Goal: Book appointment/travel/reservation

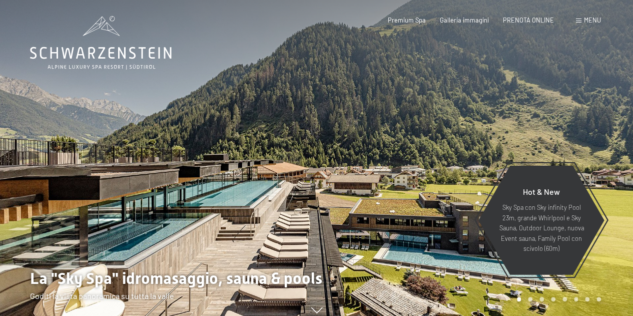
click at [587, 20] on span "Menu" at bounding box center [592, 20] width 17 height 8
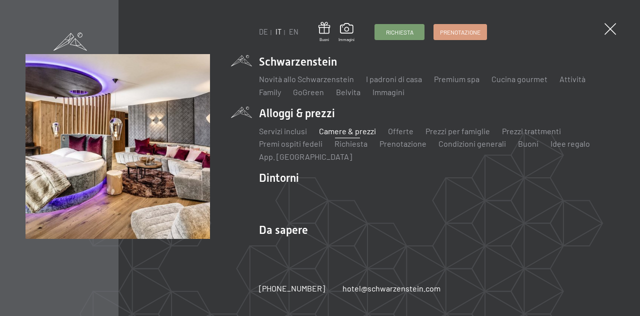
click at [345, 132] on link "Camere & prezzi" at bounding box center [347, 131] width 57 height 10
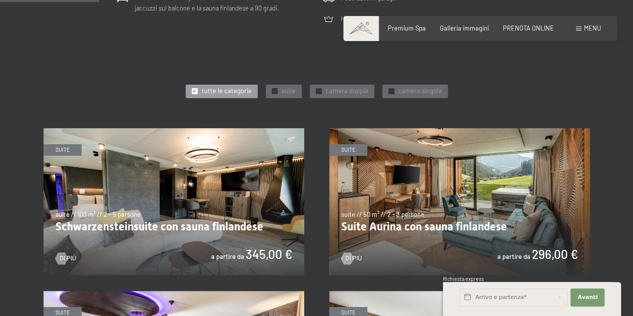
scroll to position [400, 0]
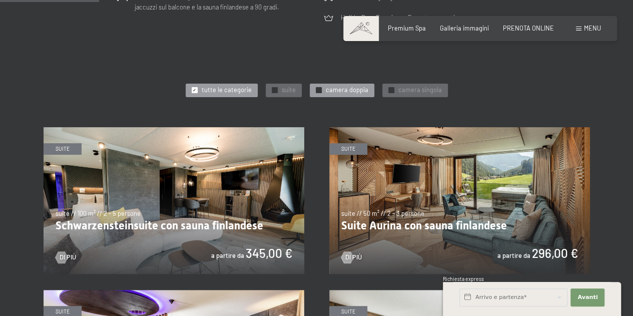
click at [366, 85] on div "✓ camera doppia" at bounding box center [342, 91] width 65 height 14
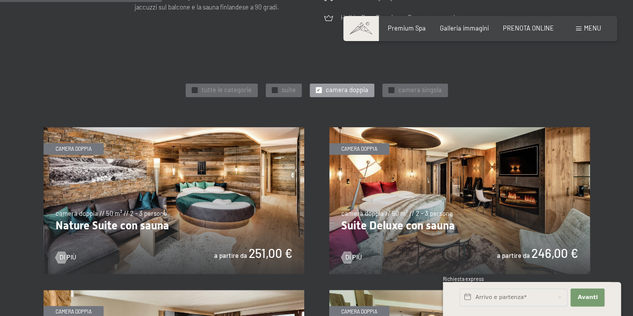
scroll to position [449, 0]
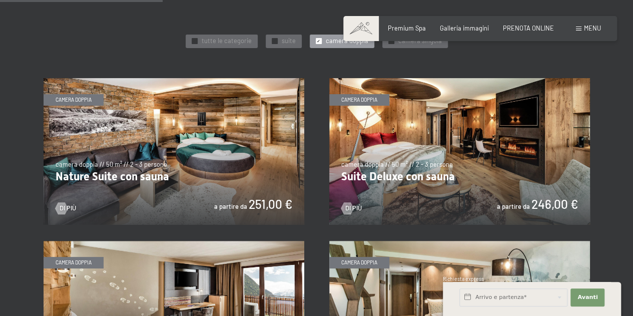
click at [546, 206] on img at bounding box center [459, 151] width 261 height 147
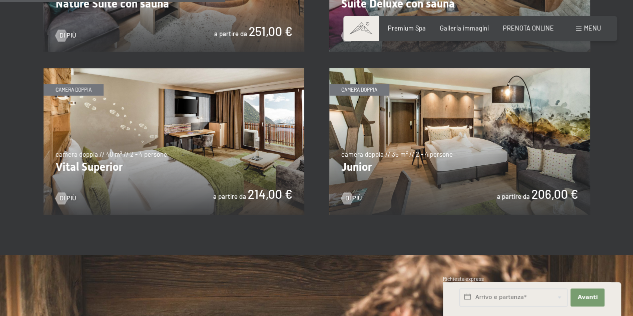
scroll to position [621, 0]
click at [423, 181] on img at bounding box center [459, 142] width 261 height 147
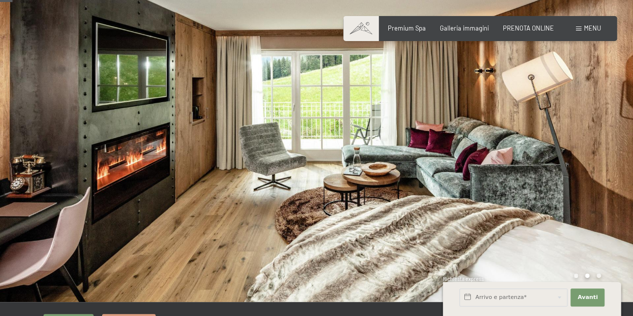
scroll to position [21, 0]
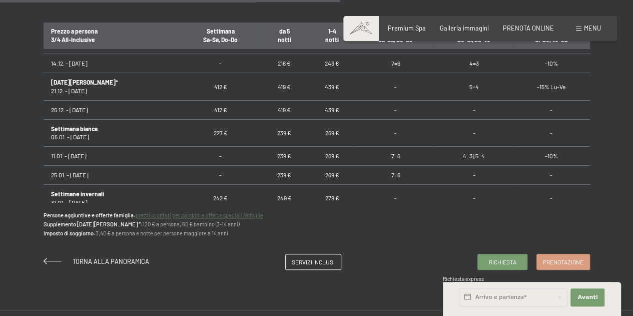
scroll to position [201, 0]
click at [278, 151] on td "239 €" at bounding box center [284, 155] width 48 height 19
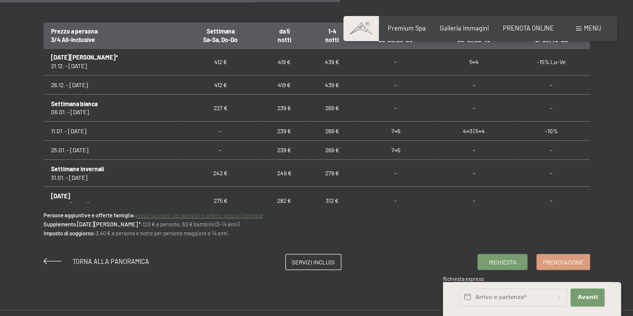
scroll to position [226, 0]
click at [508, 257] on span "Richiesta" at bounding box center [502, 260] width 28 height 9
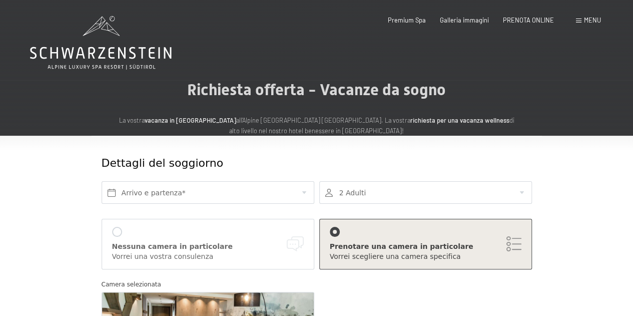
click at [260, 191] on span "Consenso marketing*" at bounding box center [258, 187] width 76 height 10
click at [215, 191] on input "Consenso marketing*" at bounding box center [210, 187] width 10 height 10
checkbox input "false"
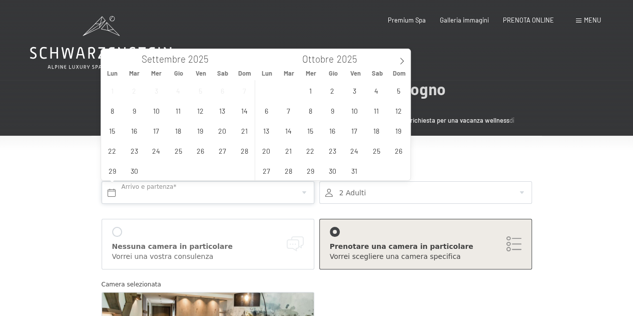
click at [165, 189] on input "text" at bounding box center [208, 192] width 213 height 23
click at [401, 61] on icon at bounding box center [401, 61] width 7 height 7
type input "2026"
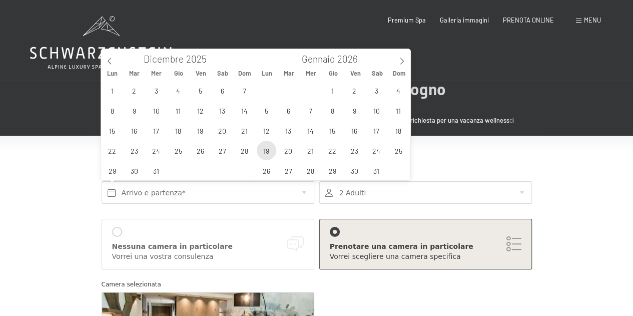
click at [267, 148] on span "19" at bounding box center [267, 151] width 20 height 20
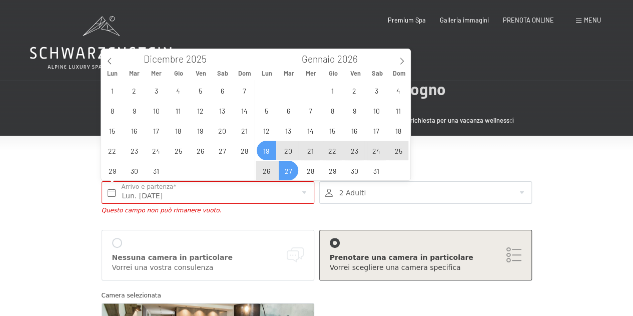
click at [288, 168] on span "27" at bounding box center [289, 171] width 20 height 20
type input "Lun. 19/01/2026 - Mar. 27/01/2026"
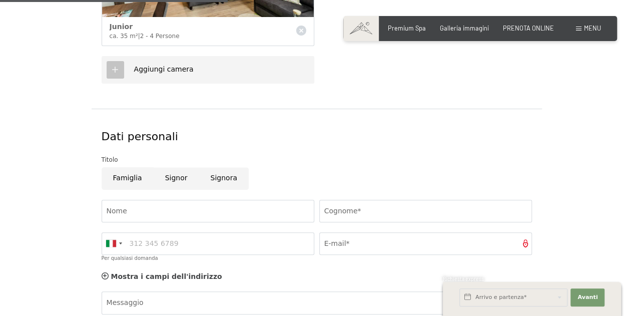
scroll to position [392, 0]
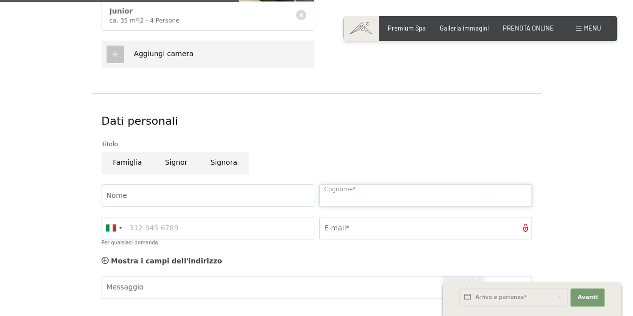
click at [367, 189] on input "Cognome*" at bounding box center [425, 195] width 213 height 23
type input "Bozzola"
click at [346, 226] on input "E-mail*" at bounding box center [425, 228] width 213 height 23
type input "stefaniagianfelici@gmail.com"
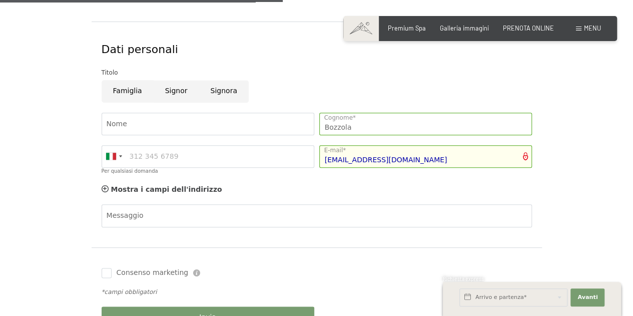
scroll to position [464, 0]
click at [173, 89] on input "Signor" at bounding box center [177, 91] width 46 height 23
radio input "true"
click at [172, 119] on input "Nome" at bounding box center [208, 123] width 213 height 23
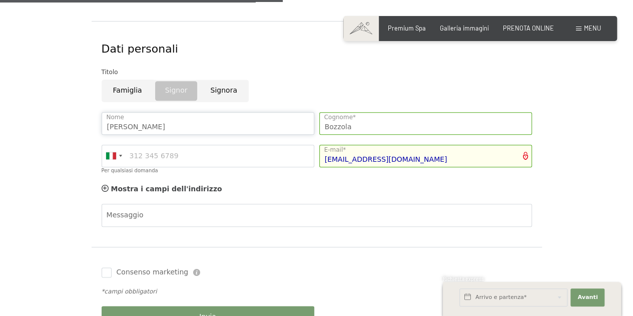
type input "Mauro"
click at [223, 91] on input "Signora" at bounding box center [224, 91] width 50 height 23
radio input "true"
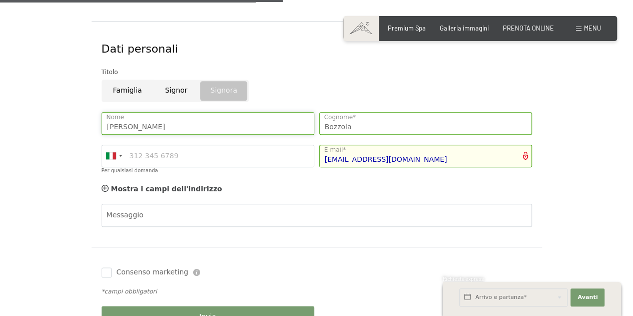
click at [151, 123] on input "Mauro" at bounding box center [208, 123] width 213 height 23
drag, startPoint x: 151, startPoint y: 123, endPoint x: 45, endPoint y: 119, distance: 106.1
click at [45, 119] on form "Dettagli del soggiorno Lun. 19/01/2026 - Mar. 27/01/2026 Arrivo e partenza* 8 N…" at bounding box center [317, 9] width 546 height 676
type input "Stefania"
type input "Gianfelici"
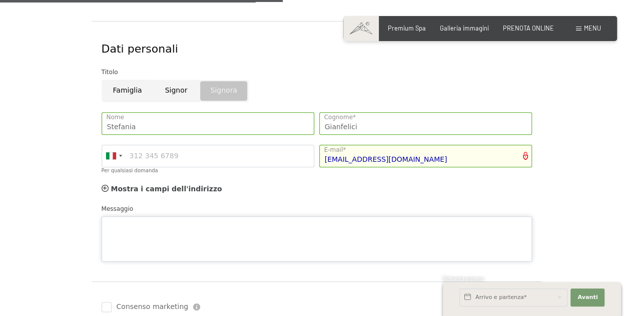
click at [325, 225] on textarea "Messaggio" at bounding box center [317, 238] width 430 height 45
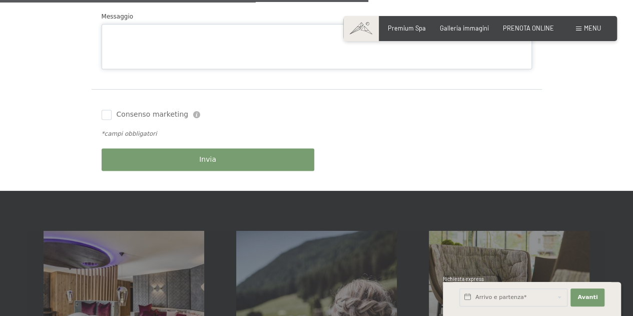
scroll to position [643, 0]
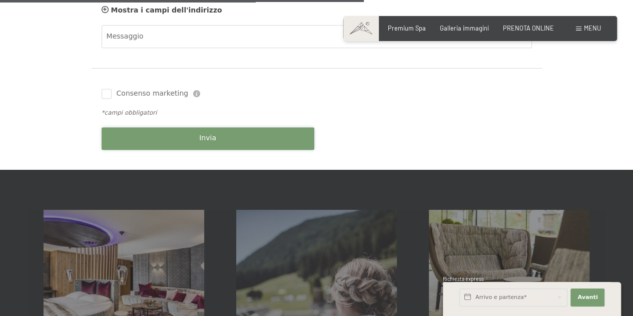
click at [207, 171] on div "Prenotazione Richiesta Premium Spa Galleria immagini PRENOTA ONLINE Menu DE IT …" at bounding box center [316, 67] width 633 height 1420
click at [208, 134] on span "Invia" at bounding box center [207, 138] width 17 height 10
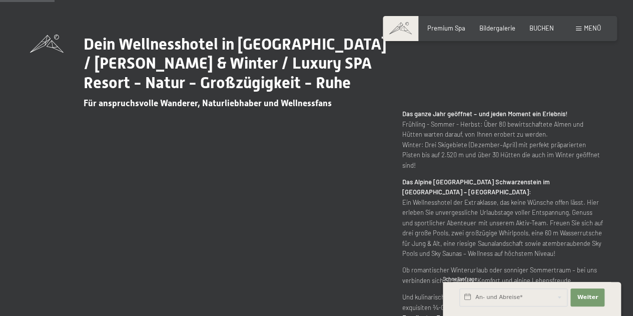
scroll to position [353, 0]
